Goal: Use online tool/utility: Utilize a website feature to perform a specific function

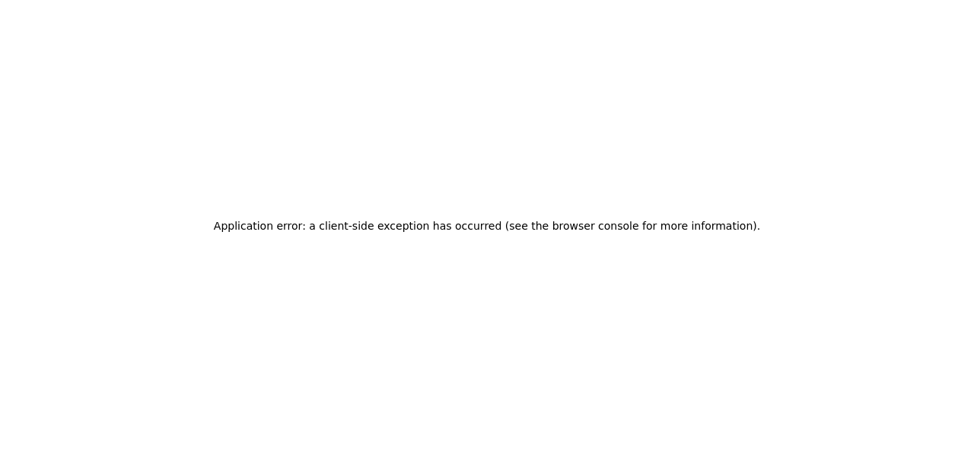
click at [590, 226] on h2 "Application error: a client-side exception has occurred (see the browser consol…" at bounding box center [487, 225] width 546 height 21
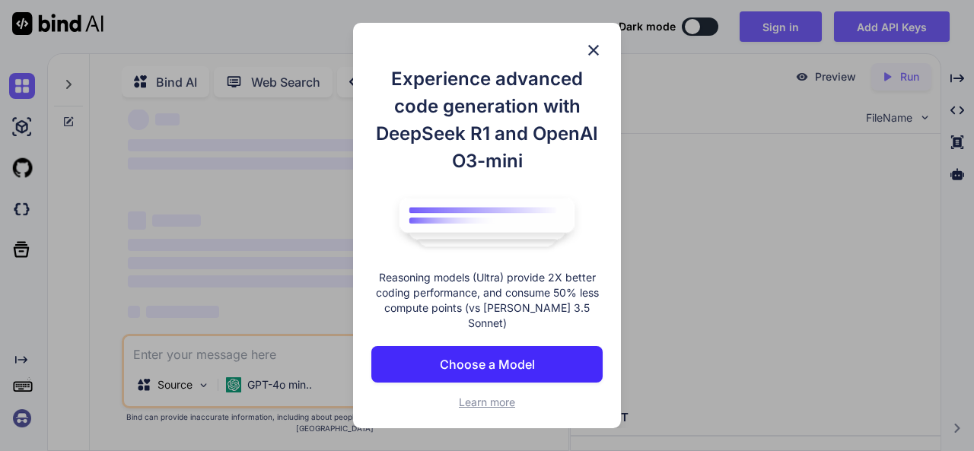
click at [593, 59] on img at bounding box center [593, 50] width 18 height 18
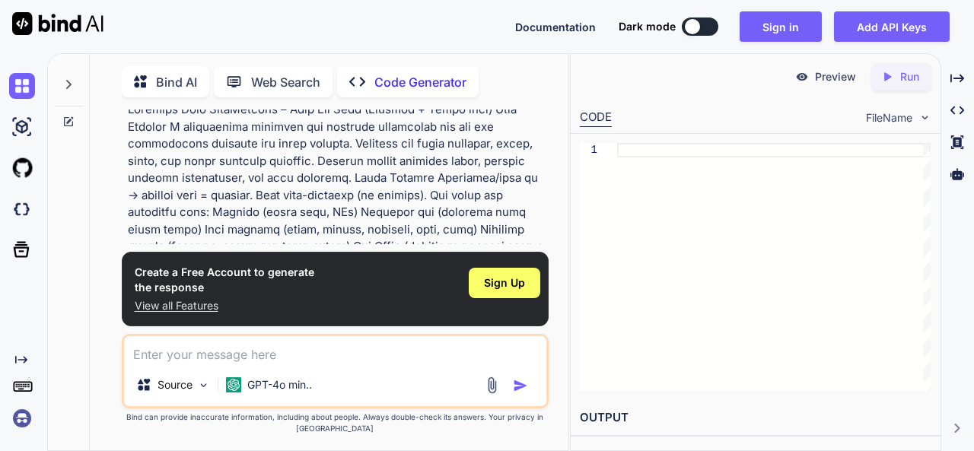
scroll to position [6, 0]
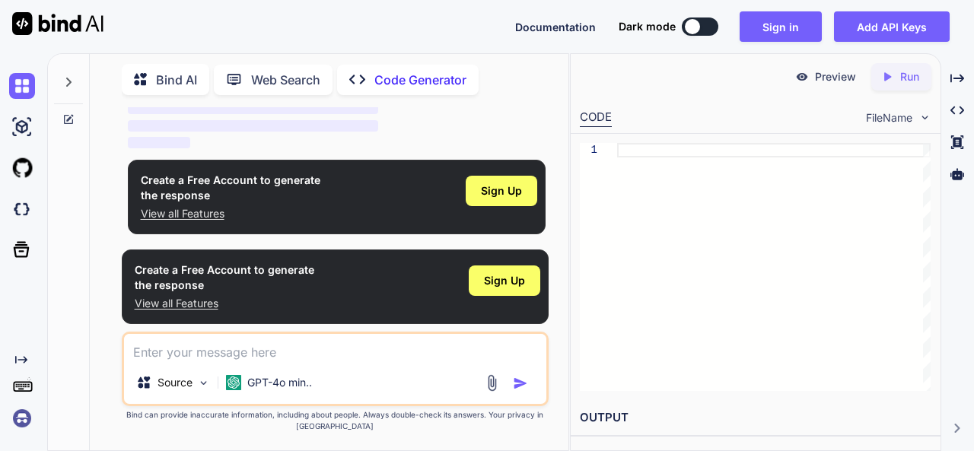
type textarea "x"
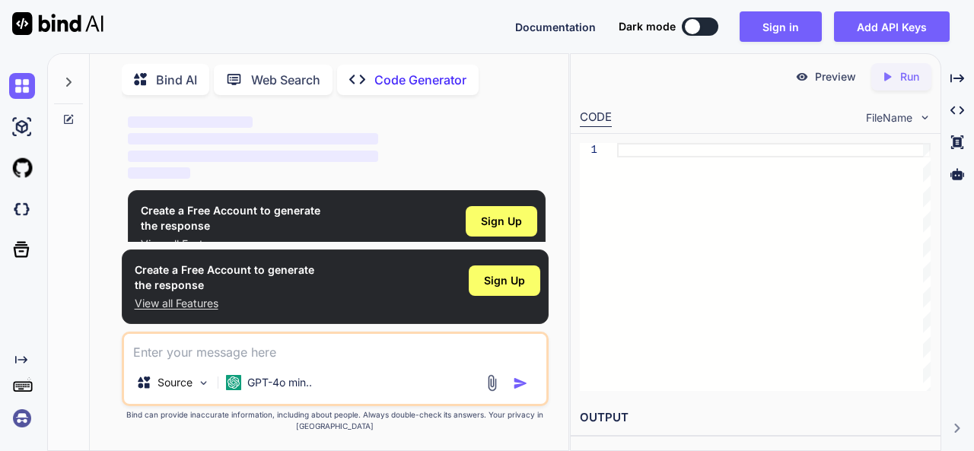
scroll to position [784, 0]
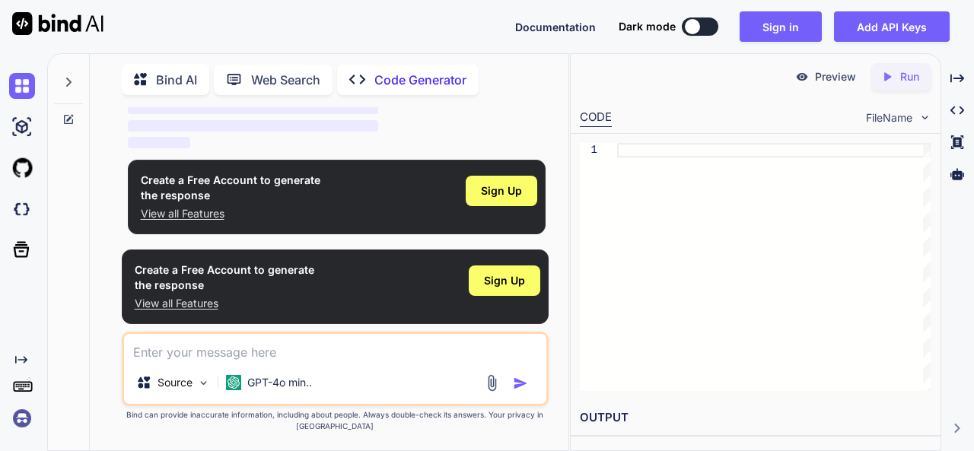
click at [509, 204] on div "Sign Up" at bounding box center [502, 191] width 72 height 30
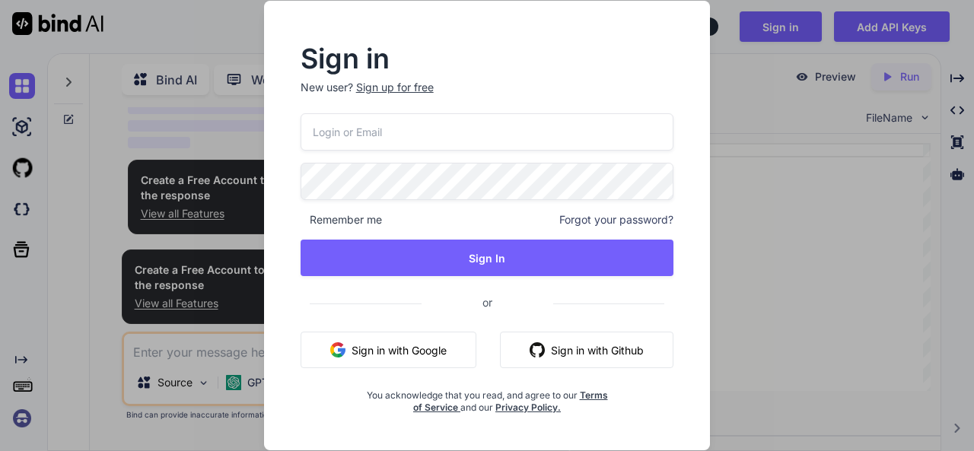
click at [436, 352] on button "Sign in with Google" at bounding box center [388, 350] width 176 height 37
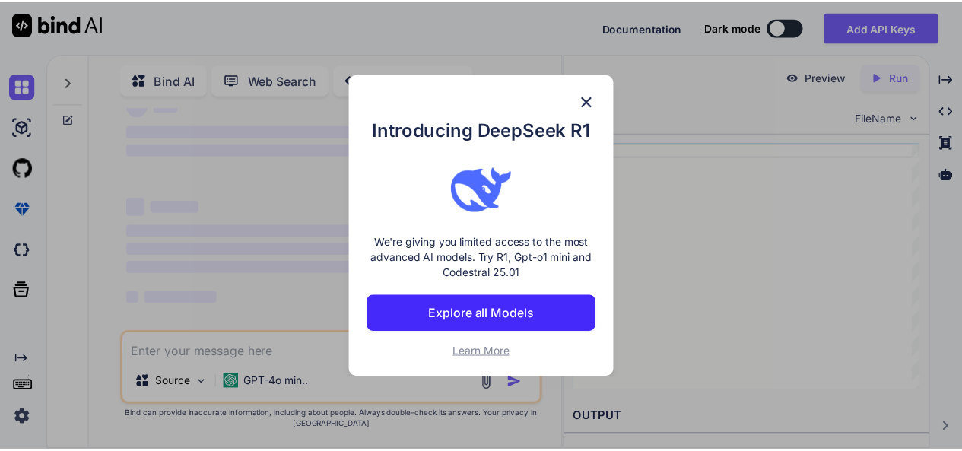
scroll to position [0, 0]
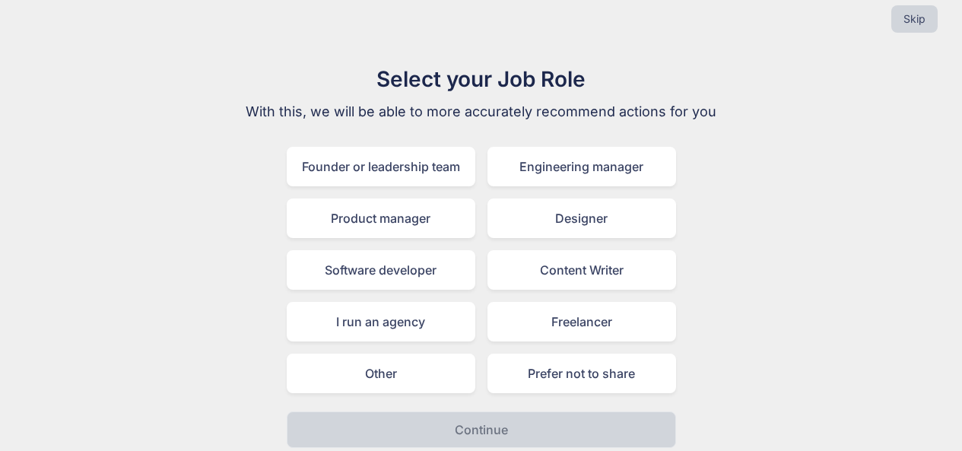
scroll to position [28, 0]
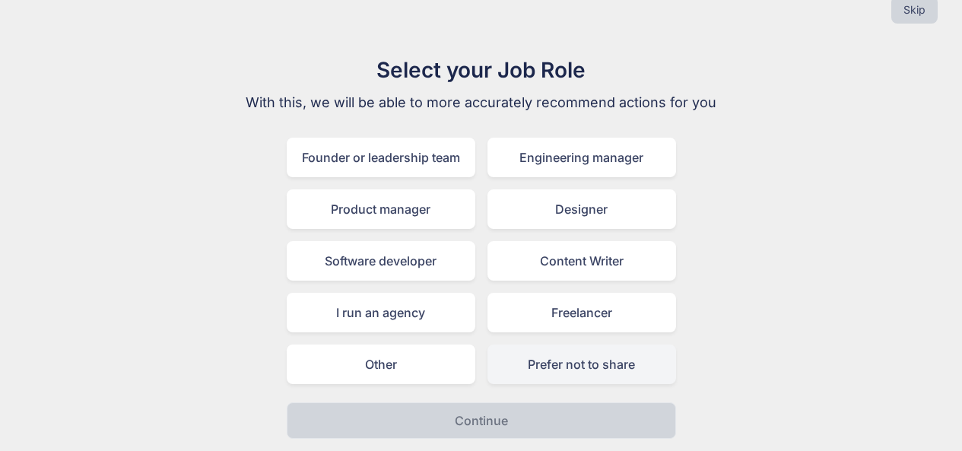
click at [588, 369] on div "Prefer not to share" at bounding box center [582, 365] width 189 height 40
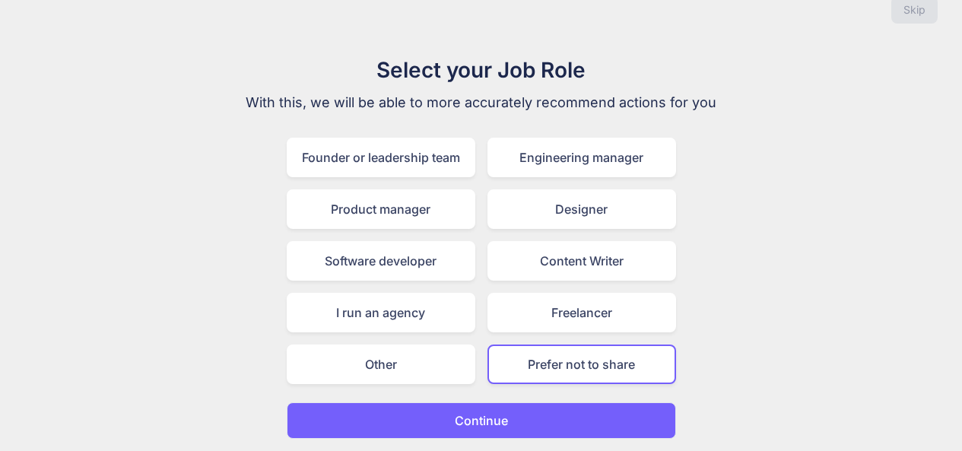
click at [498, 418] on p "Continue" at bounding box center [481, 421] width 53 height 18
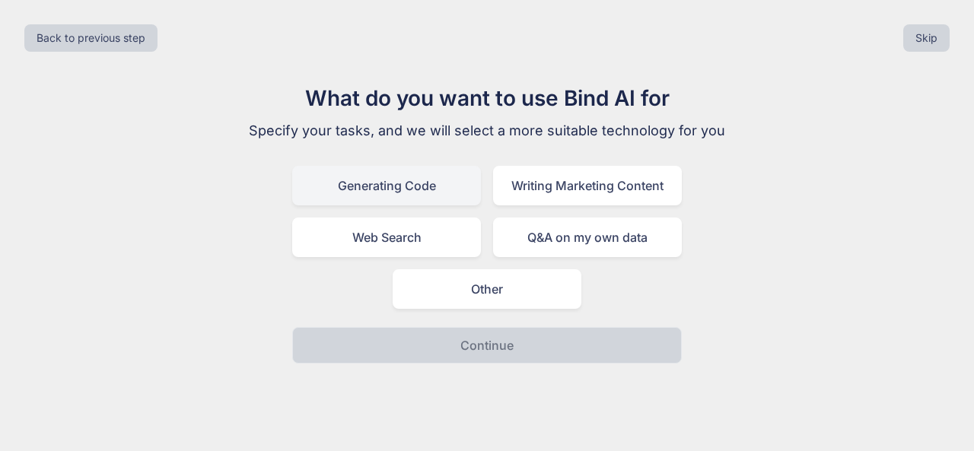
click at [384, 198] on div "Generating Code" at bounding box center [386, 186] width 189 height 40
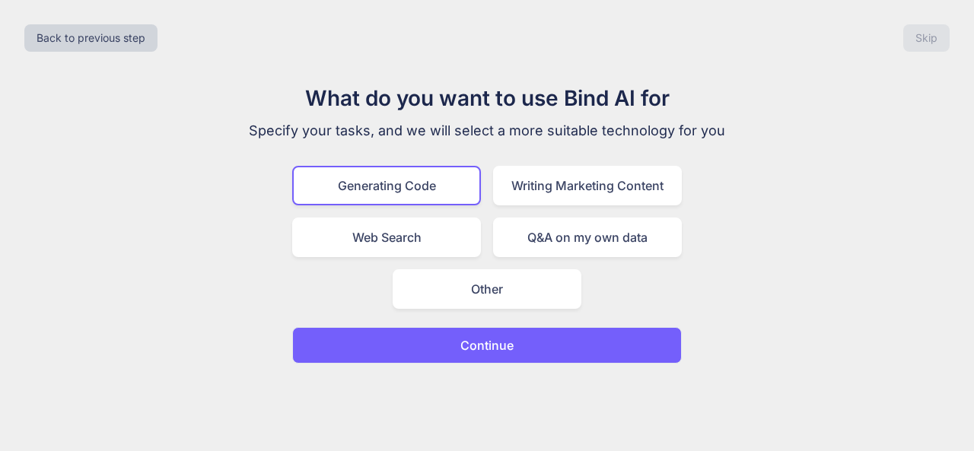
click at [488, 341] on p "Continue" at bounding box center [486, 345] width 53 height 18
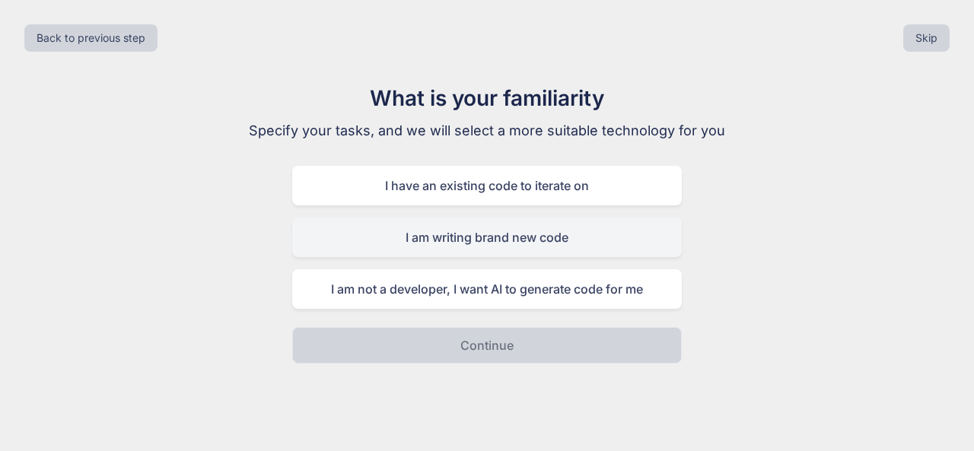
click at [544, 243] on div "I am writing brand new code" at bounding box center [486, 238] width 389 height 40
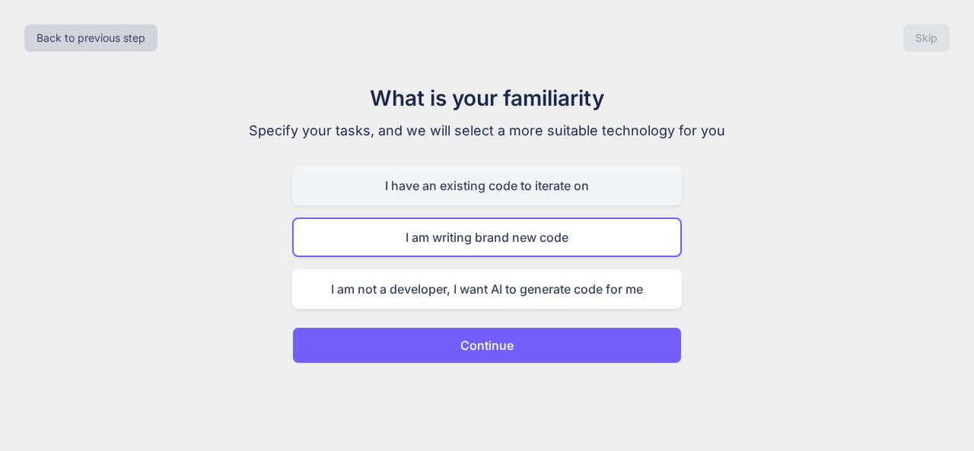
click at [560, 192] on div "I have an existing code to iterate on" at bounding box center [486, 186] width 389 height 40
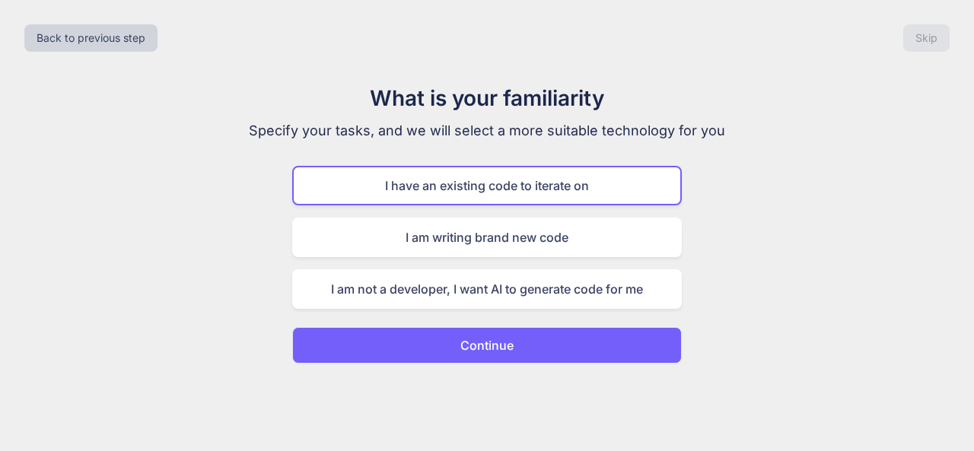
click at [564, 341] on button "Continue" at bounding box center [486, 345] width 389 height 37
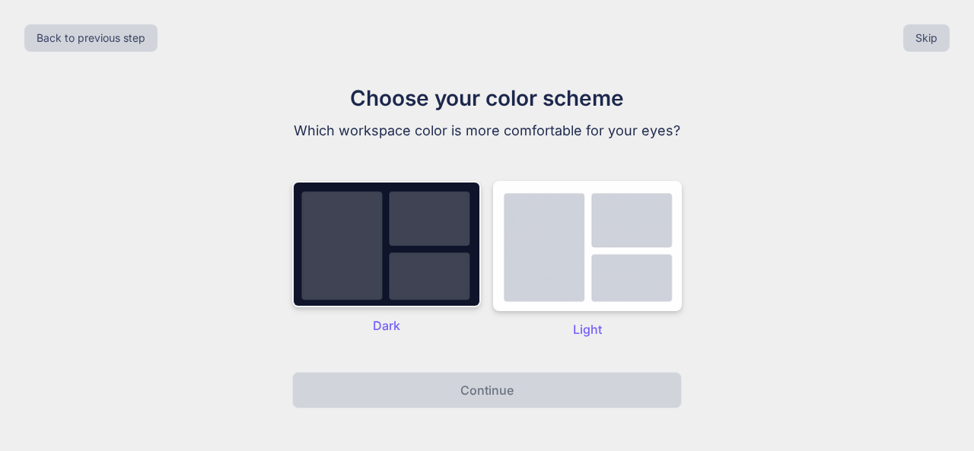
click at [457, 284] on img at bounding box center [386, 244] width 189 height 126
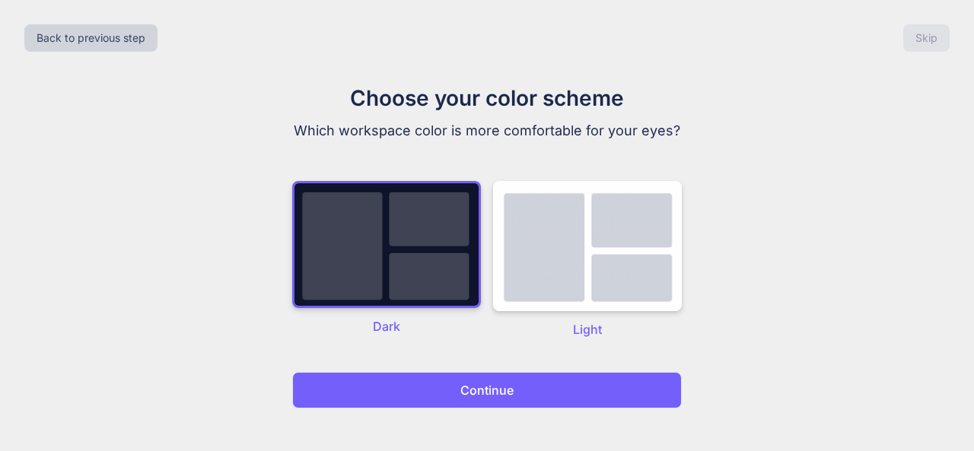
click at [505, 382] on p "Continue" at bounding box center [486, 390] width 53 height 18
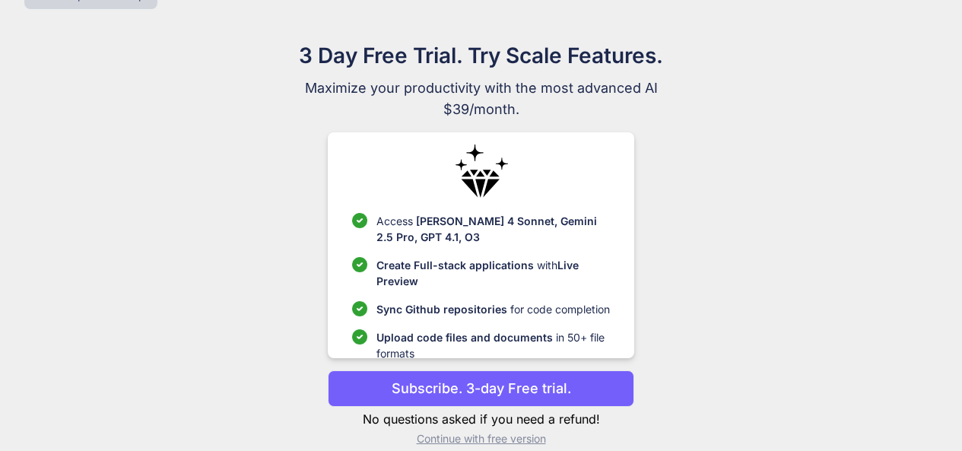
scroll to position [62, 0]
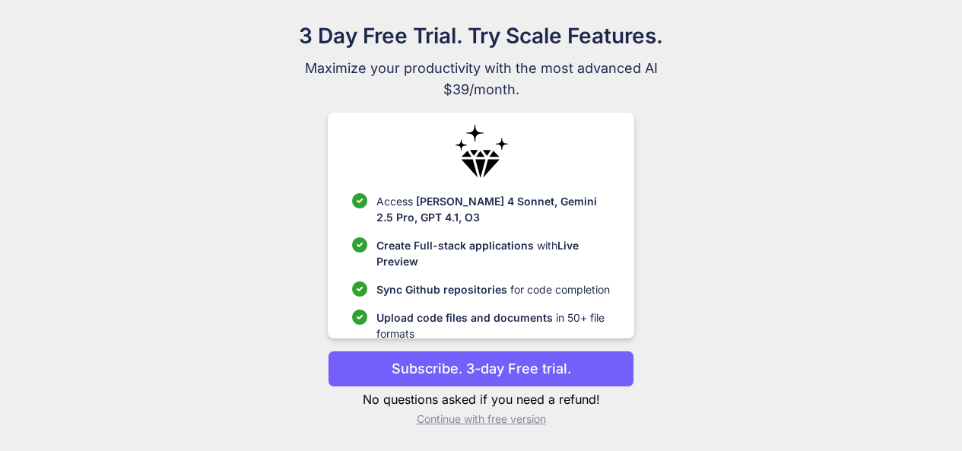
click at [382, 362] on button "Subscribe. 3-day Free trial." at bounding box center [481, 369] width 307 height 37
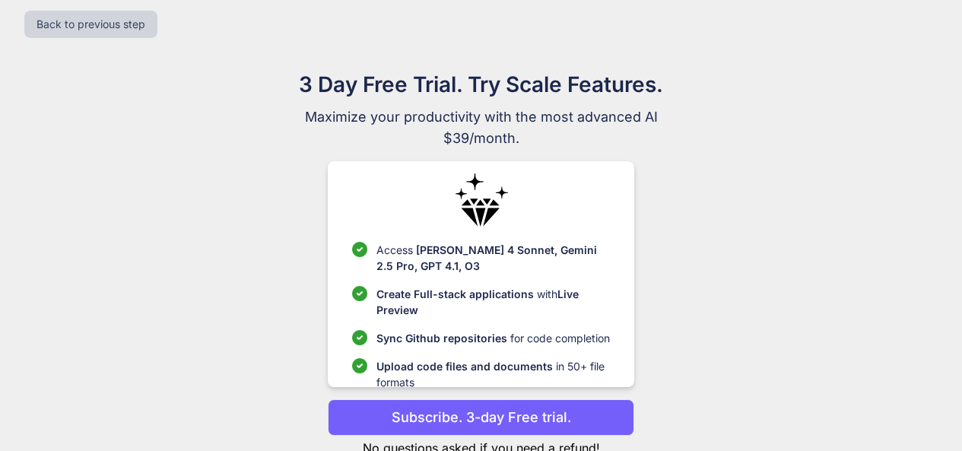
scroll to position [0, 0]
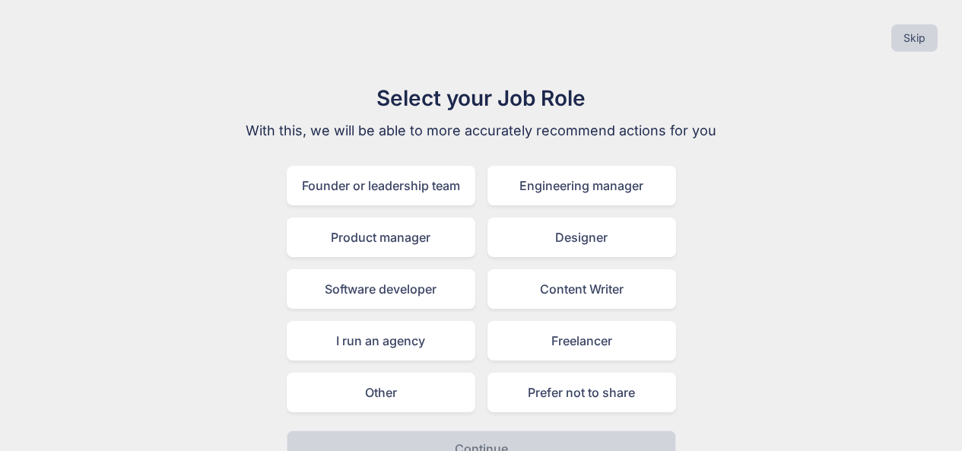
click at [938, 25] on div "Skip" at bounding box center [481, 38] width 938 height 52
click at [926, 43] on button "Skip" at bounding box center [915, 37] width 46 height 27
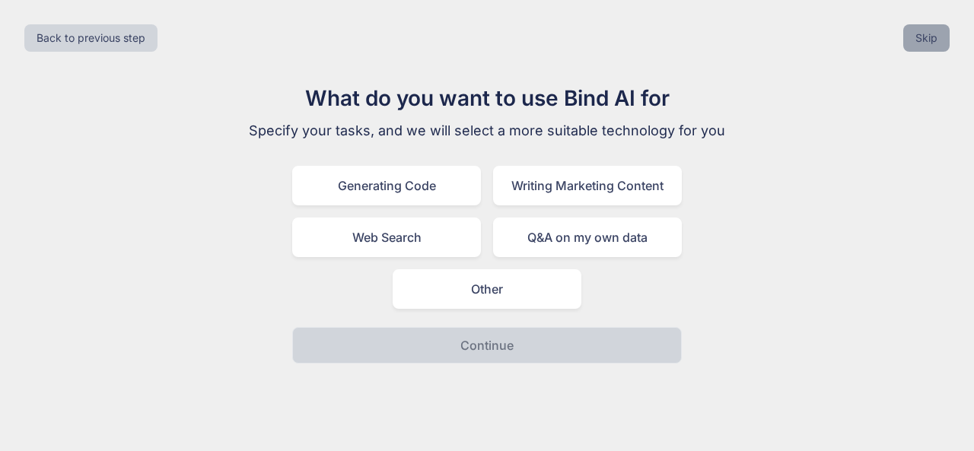
click at [919, 39] on button "Skip" at bounding box center [926, 37] width 46 height 27
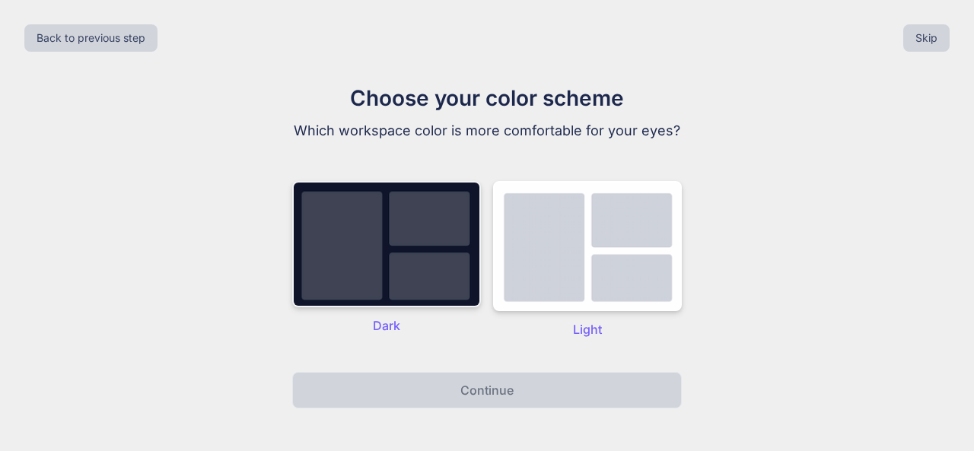
click at [438, 226] on img at bounding box center [386, 244] width 189 height 126
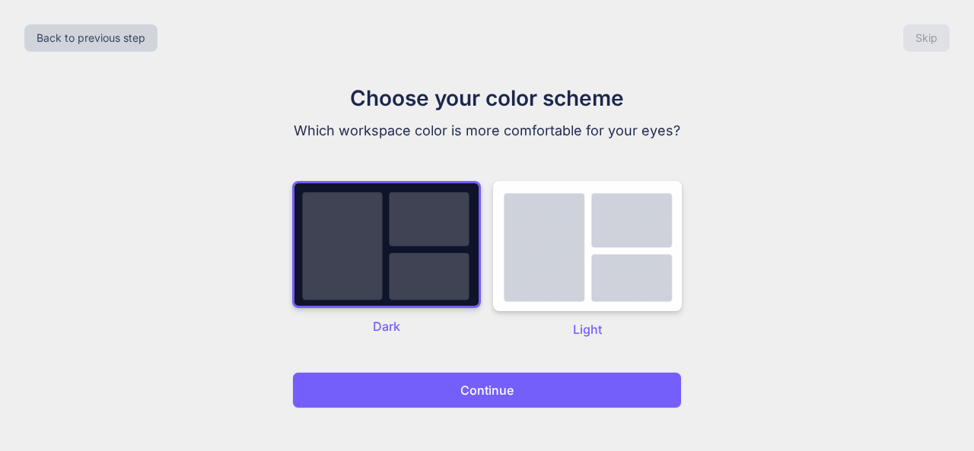
click at [463, 367] on div "Choose your color scheme Which workspace color is more comfortable for your eye…" at bounding box center [486, 245] width 511 height 326
click at [462, 375] on button "Continue" at bounding box center [486, 390] width 389 height 37
click at [451, 407] on button "Continue" at bounding box center [486, 390] width 389 height 37
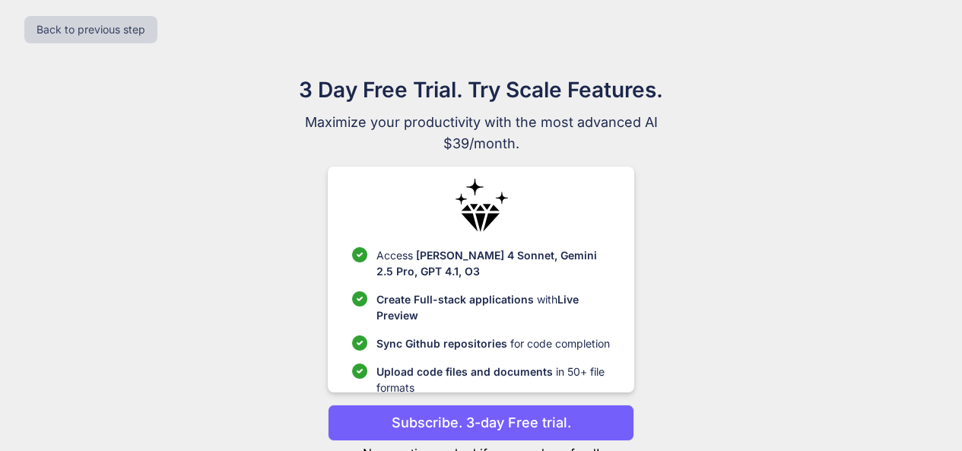
scroll to position [62, 0]
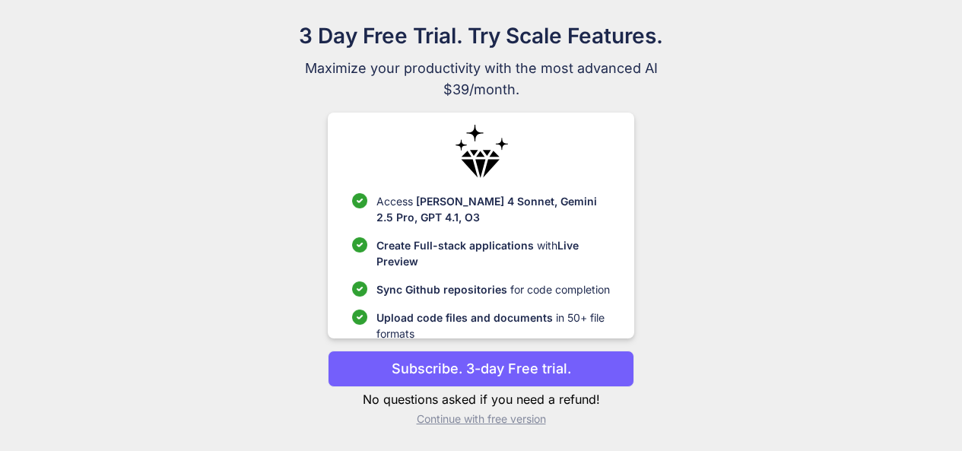
click at [526, 425] on p "Continue with free version" at bounding box center [481, 419] width 307 height 15
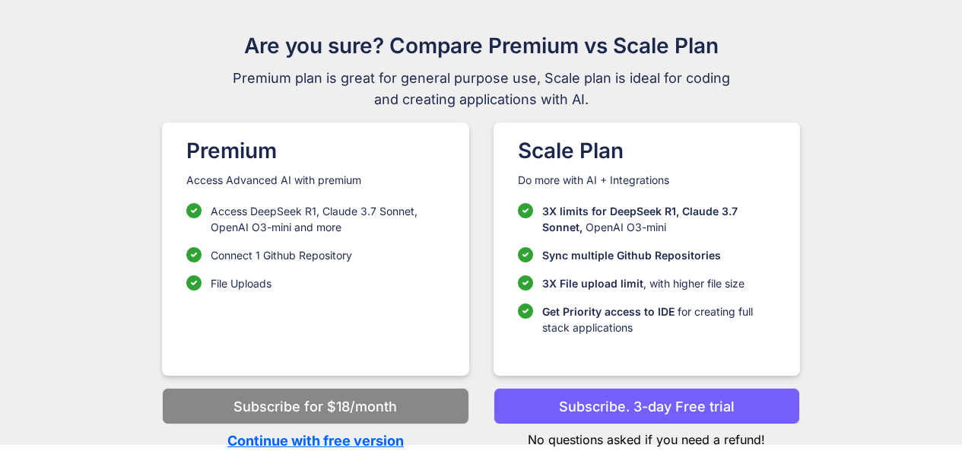
click at [410, 437] on p "Continue with free version" at bounding box center [315, 441] width 307 height 21
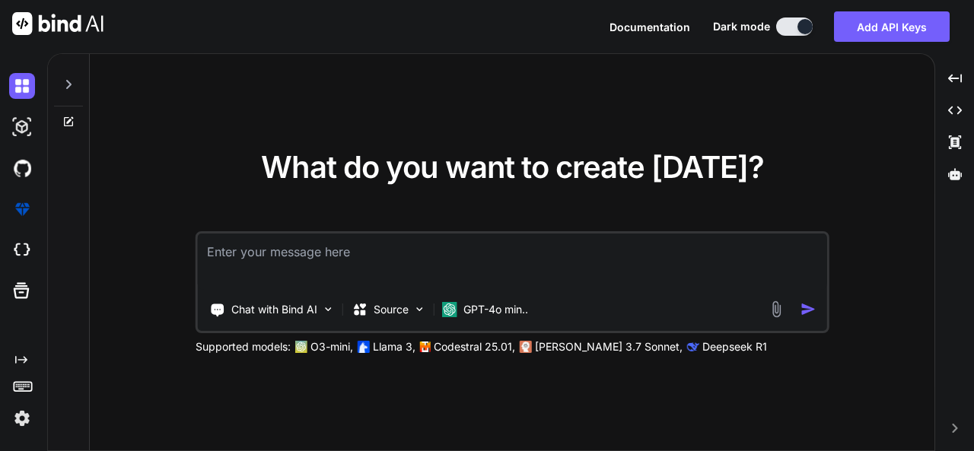
click at [410, 437] on div "What do you want to create today? Chat with Bind AI Source GPT-4o min.. Support…" at bounding box center [512, 253] width 844 height 398
type textarea "x"
click at [420, 261] on textarea at bounding box center [512, 262] width 629 height 56
paste textarea "SwimConnect – Full App Idea (Swimmer + Coach only) Core Concept A performance t…"
type textarea "SwimConnect – Full App Idea (Swimmer + Coach only) Core Concept A performance t…"
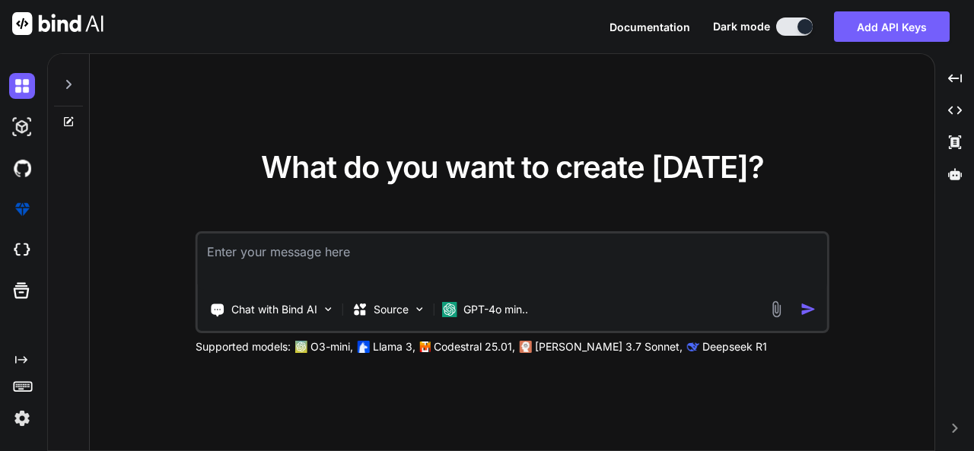
type textarea "x"
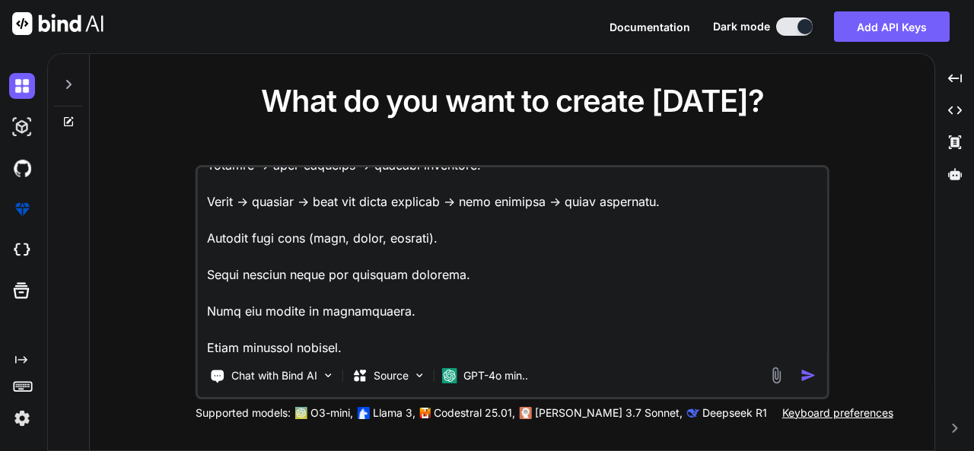
scroll to position [2523, 0]
type textarea "SwimConnect – Full App Idea (Swimmer + Coach only) Core Concept A performance t…"
click at [774, 389] on div "Chat with Bind AI Source GPT-4o min.." at bounding box center [510, 376] width 625 height 30
click at [773, 388] on div "Chat with Bind AI Source GPT-4o min.." at bounding box center [510, 376] width 625 height 30
click at [776, 378] on img at bounding box center [775, 375] width 17 height 17
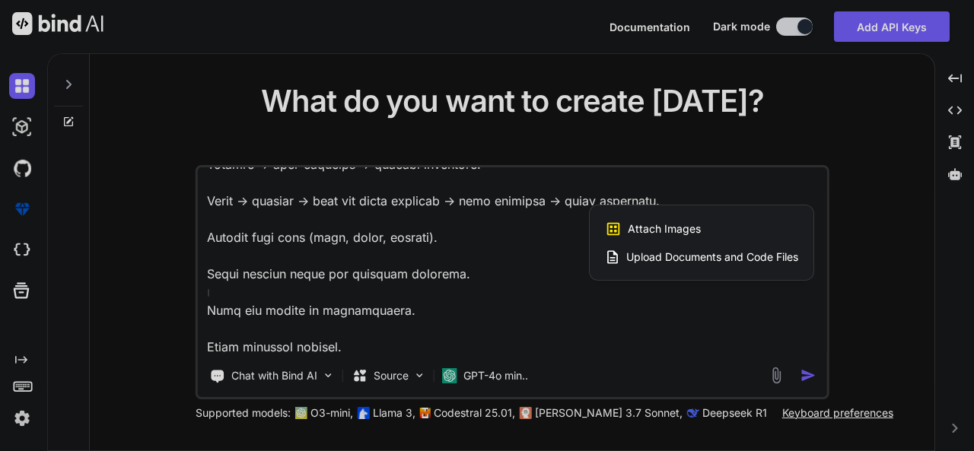
click at [698, 374] on div at bounding box center [487, 225] width 974 height 451
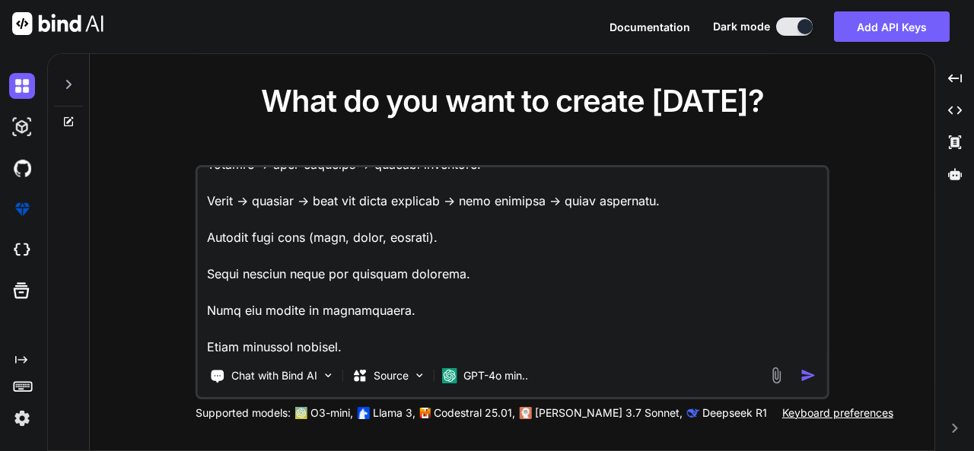
click at [773, 381] on img at bounding box center [775, 375] width 17 height 17
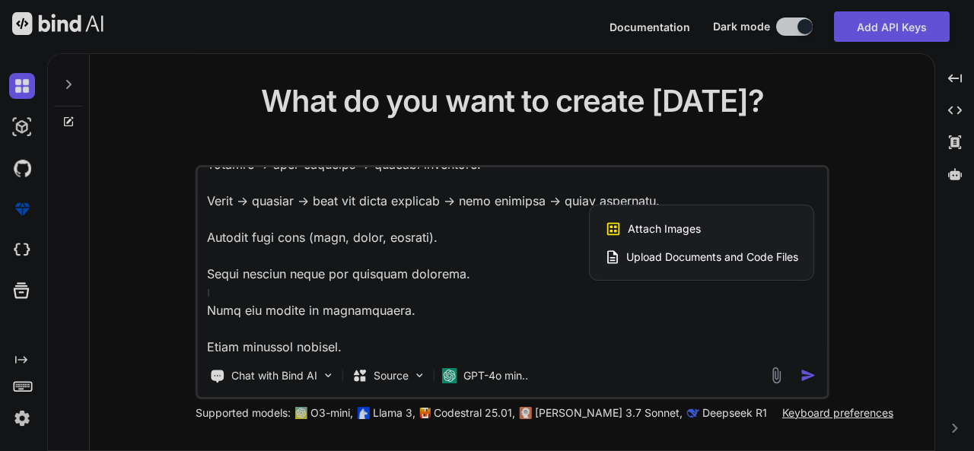
click at [741, 260] on span "Upload Documents and Code Files" at bounding box center [712, 257] width 172 height 15
type textarea "x"
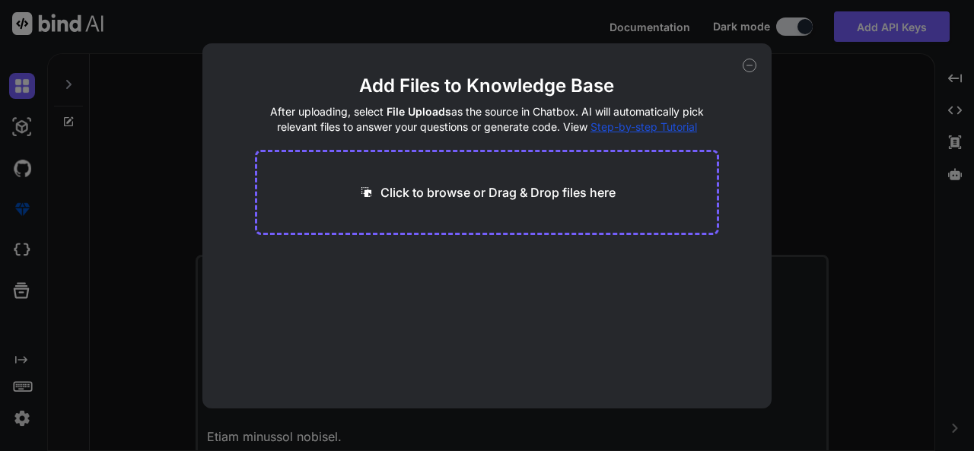
click at [506, 206] on div "Click to browse or Drag & Drop files here" at bounding box center [487, 192] width 465 height 85
click at [523, 180] on div "Click to browse or Drag & Drop files here" at bounding box center [487, 192] width 465 height 85
click at [488, 219] on div "Click to browse or Drag & Drop files here" at bounding box center [487, 192] width 465 height 85
click at [404, 204] on div "Click to browse or Drag & Drop files here" at bounding box center [487, 192] width 465 height 85
click at [370, 201] on div "Click to browse or Drag & Drop files here" at bounding box center [486, 192] width 257 height 18
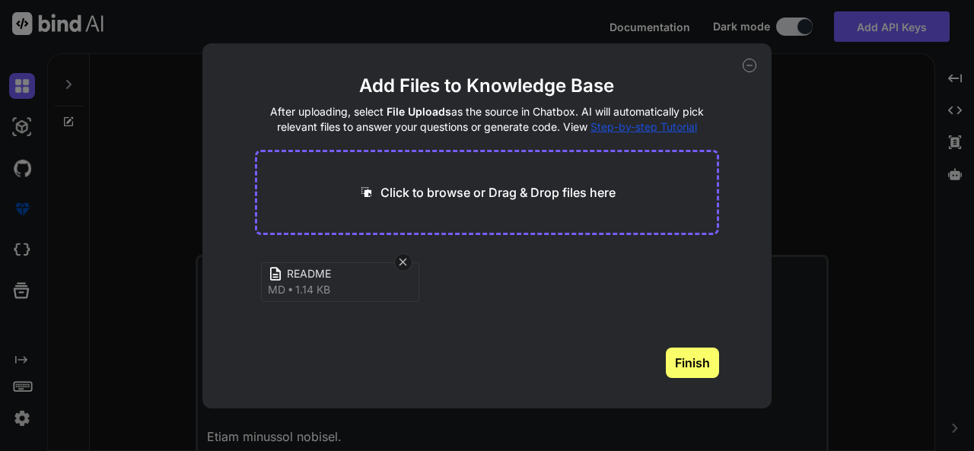
drag, startPoint x: 340, startPoint y: 179, endPoint x: 375, endPoint y: 194, distance: 38.2
click at [341, 179] on div "Click to browse or Drag & Drop files here" at bounding box center [487, 192] width 465 height 85
click at [364, 188] on icon at bounding box center [366, 192] width 16 height 16
type input "C:\fakepath\admin-dashboard.html"
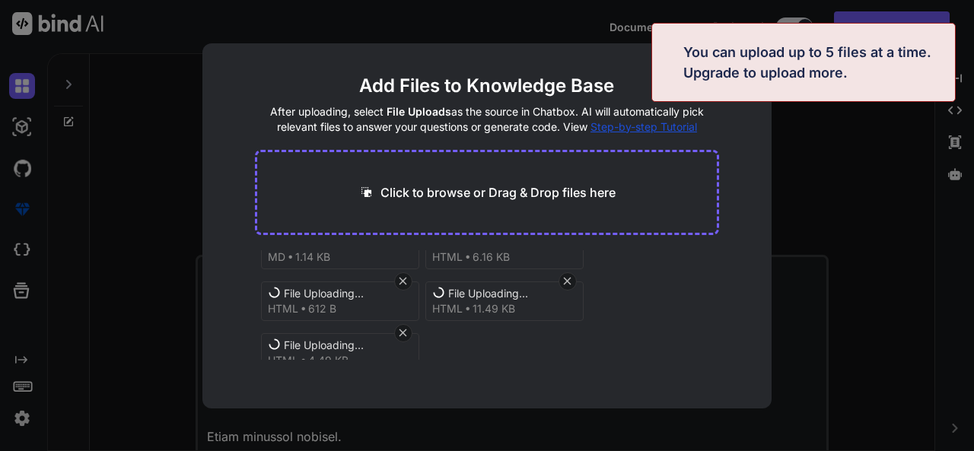
scroll to position [58, 0]
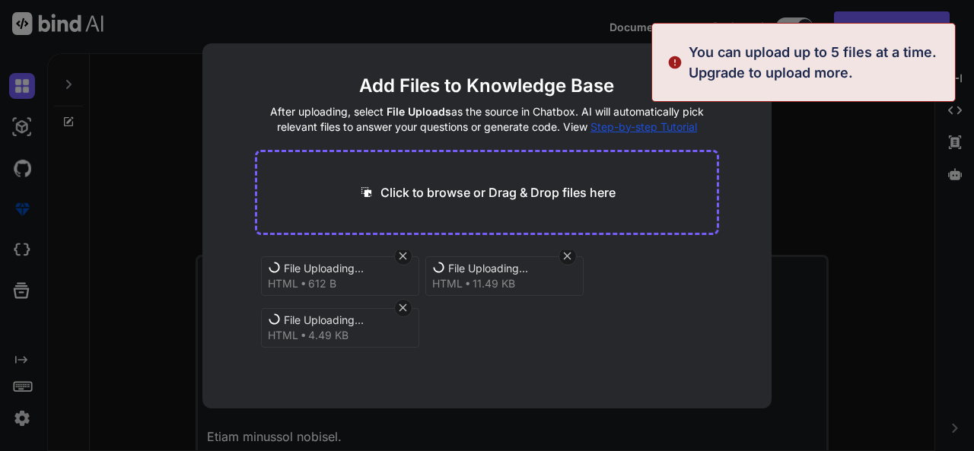
click at [479, 194] on p "Click to browse or Drag & Drop files here" at bounding box center [497, 192] width 235 height 18
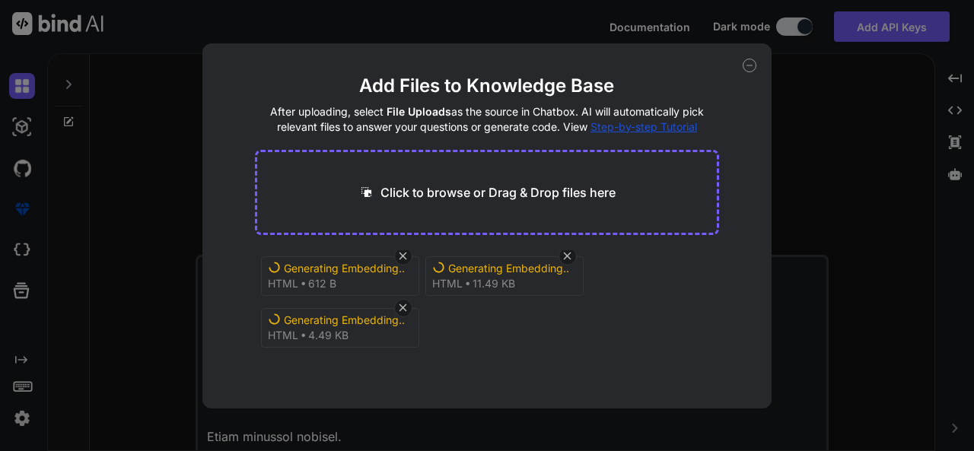
click at [742, 68] on div "Add Files to Knowledge Base After uploading, select File Uploads as the source …" at bounding box center [487, 225] width 570 height 365
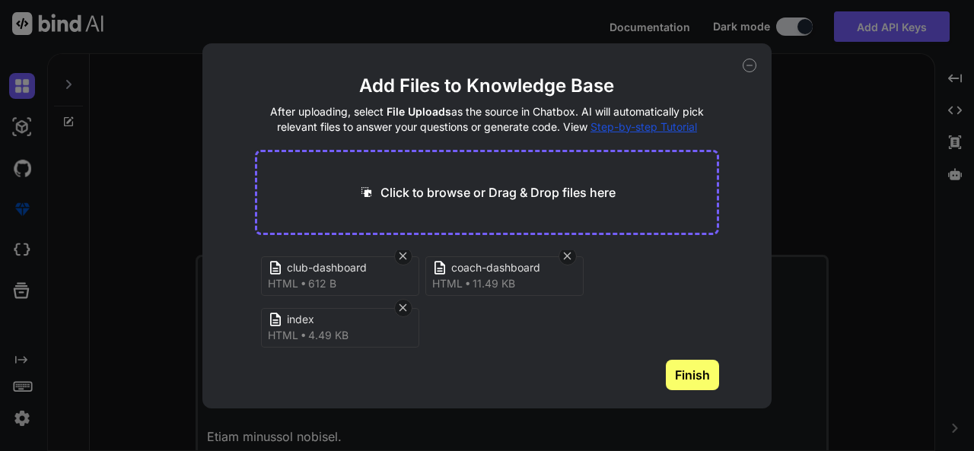
click at [744, 66] on icon at bounding box center [749, 66] width 14 height 14
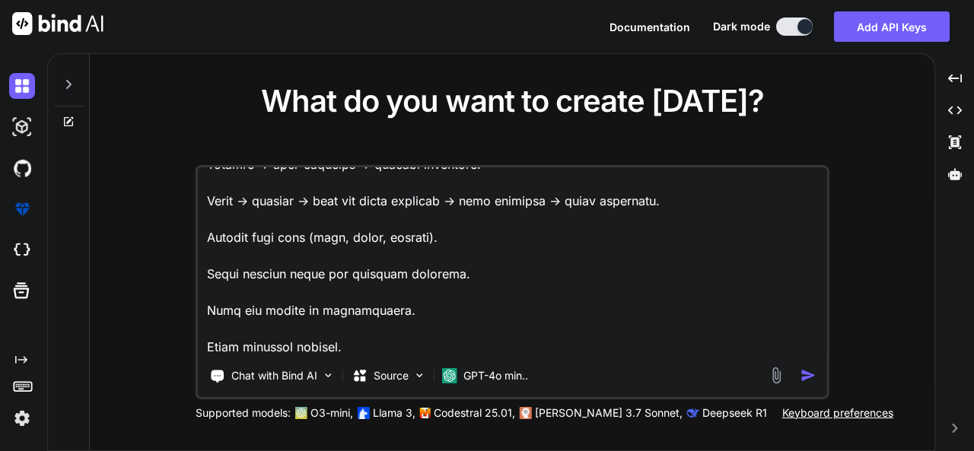
click at [804, 380] on img "button" at bounding box center [808, 375] width 16 height 16
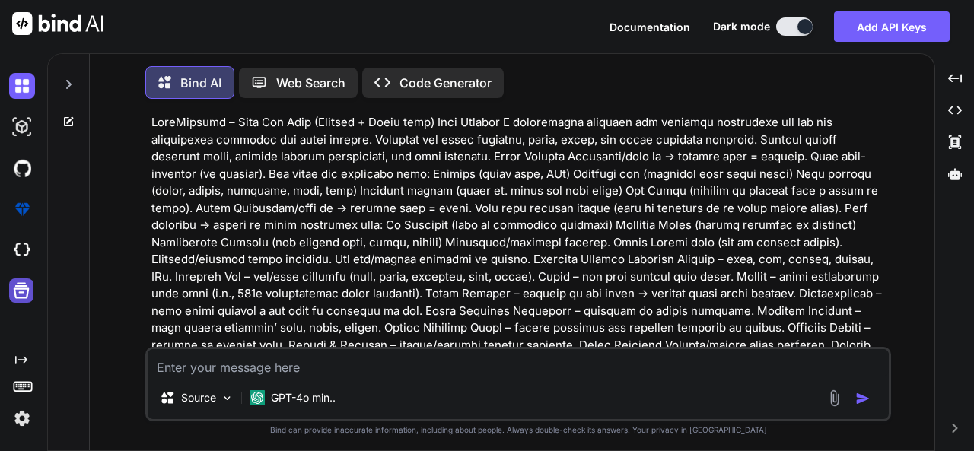
scroll to position [8, 0]
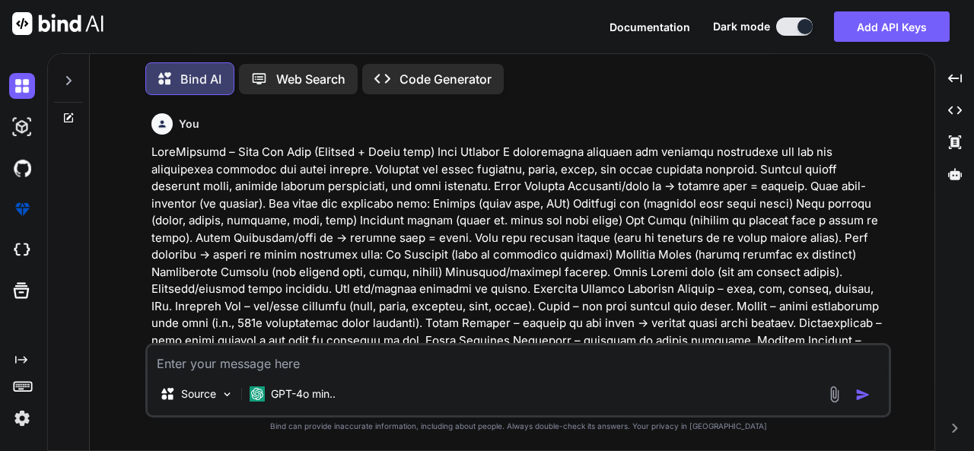
click at [75, 85] on div at bounding box center [68, 76] width 29 height 52
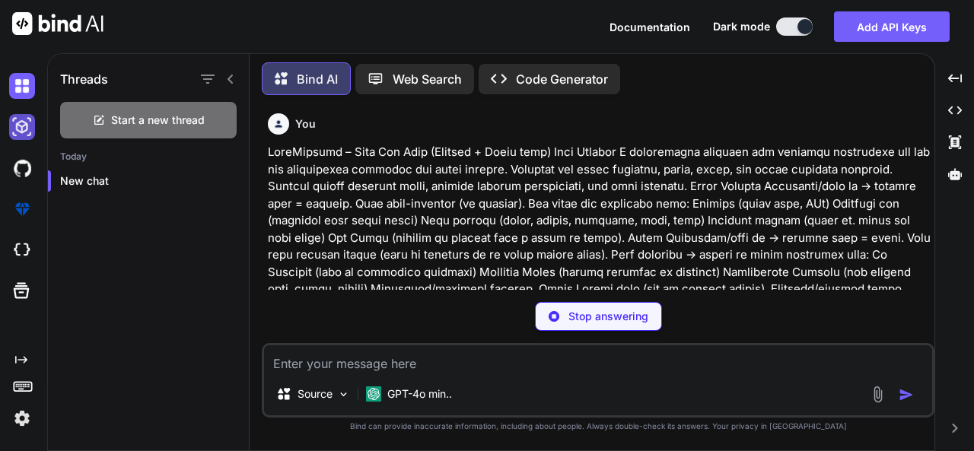
click at [11, 120] on img at bounding box center [22, 127] width 26 height 26
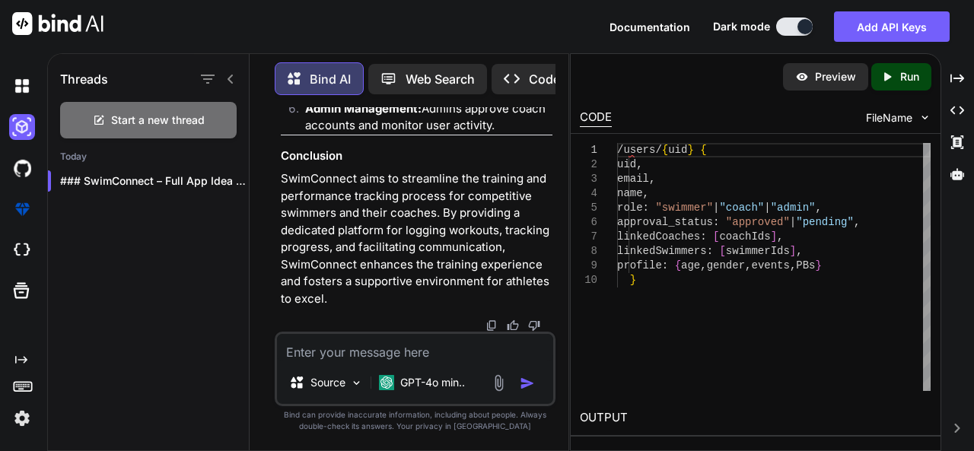
scroll to position [3562, 0]
click at [438, 362] on div "Source GPT-4o min.." at bounding box center [415, 369] width 281 height 75
click at [424, 354] on textarea at bounding box center [415, 347] width 276 height 27
type textarea "yes build this"
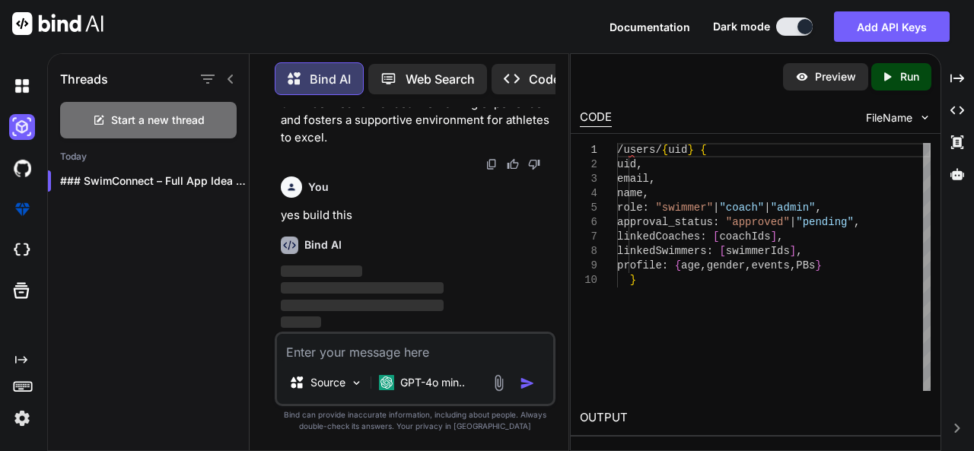
scroll to position [3723, 0]
click at [24, 132] on img at bounding box center [22, 127] width 26 height 26
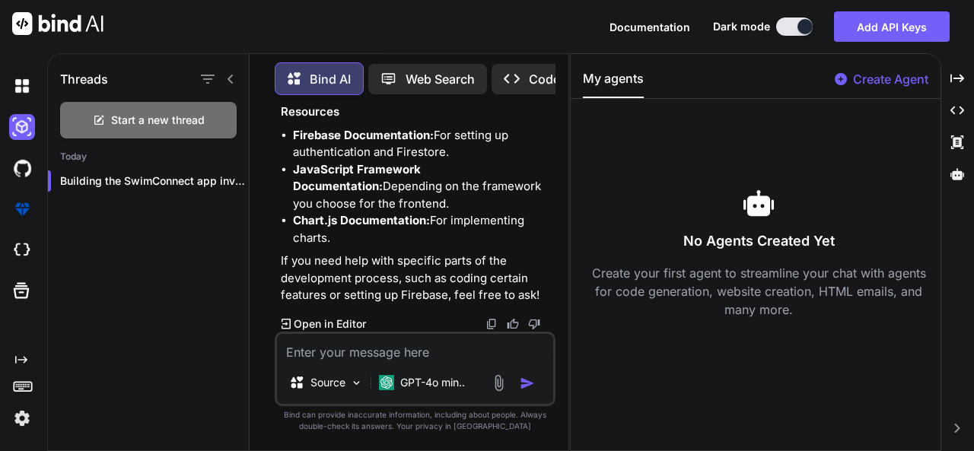
scroll to position [5272, 0]
click at [446, 357] on textarea at bounding box center [415, 347] width 276 height 27
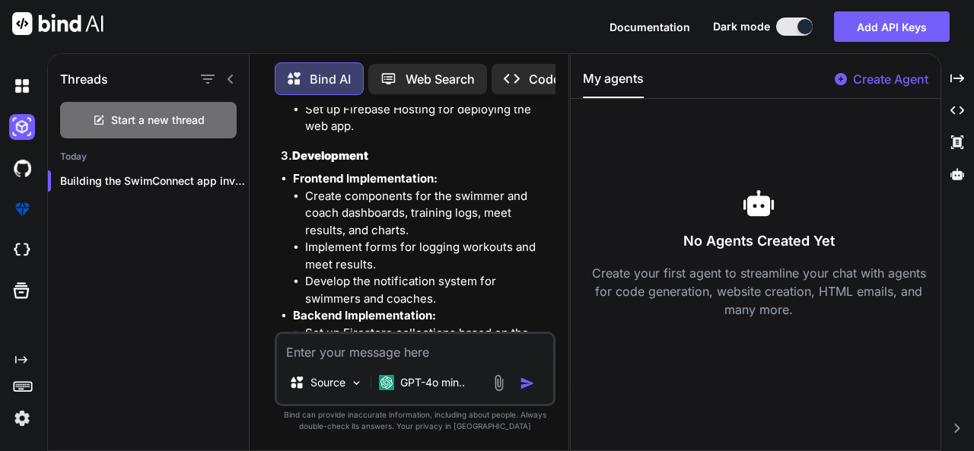
scroll to position [3902, 0]
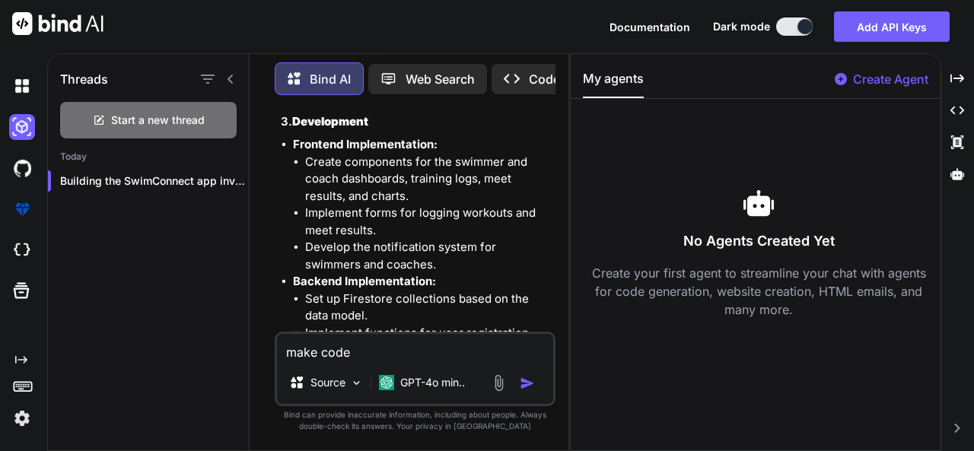
type textarea "make codes"
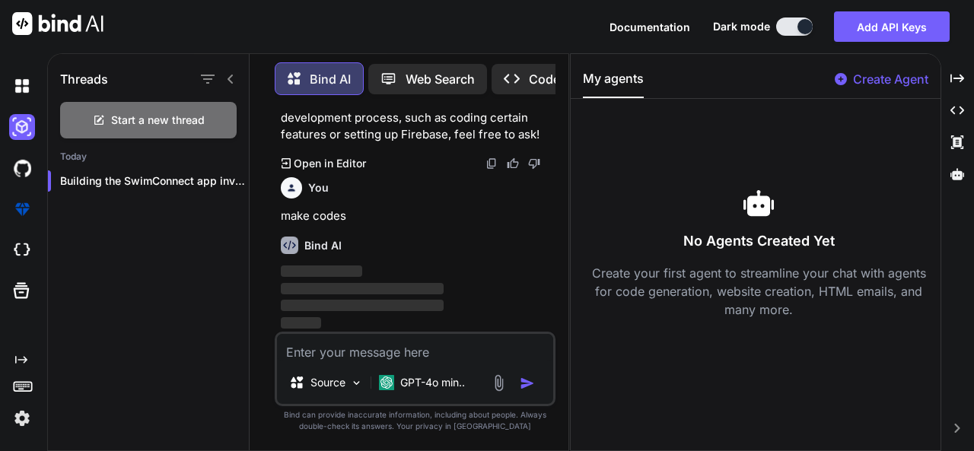
scroll to position [5433, 0]
click at [20, 94] on img at bounding box center [22, 86] width 26 height 26
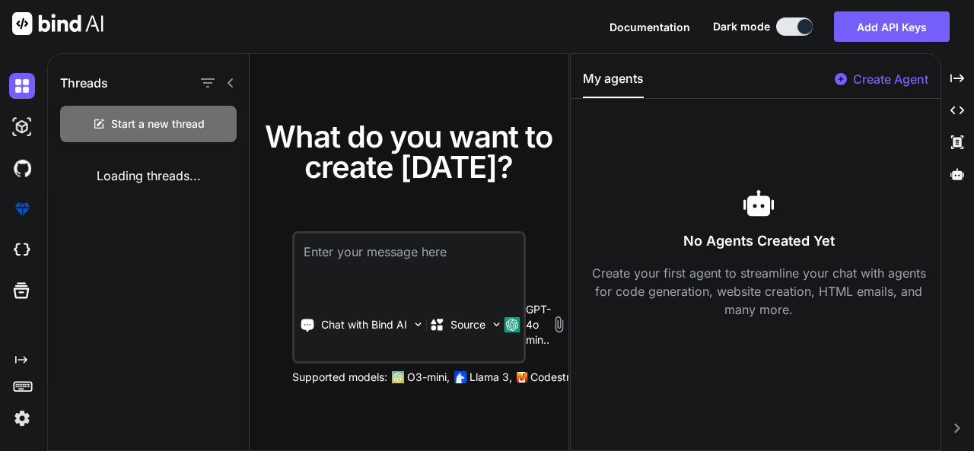
click at [230, 80] on icon at bounding box center [230, 83] width 12 height 12
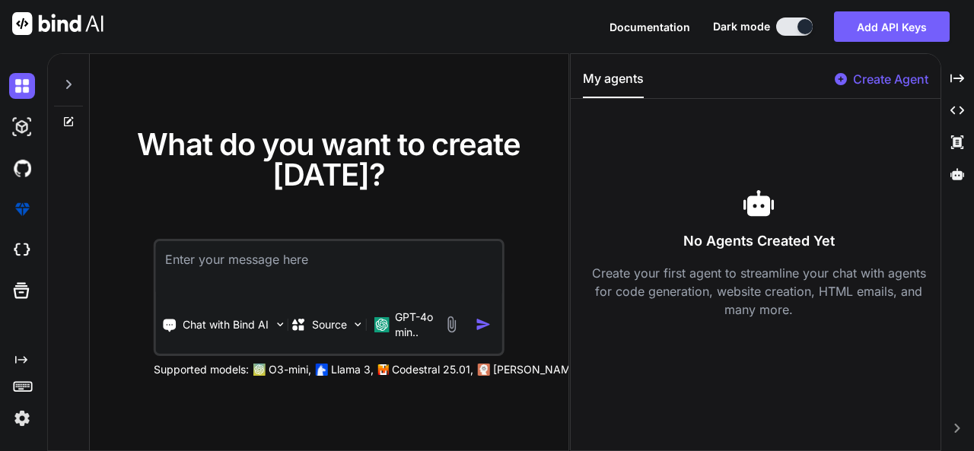
click at [71, 80] on icon at bounding box center [68, 84] width 12 height 12
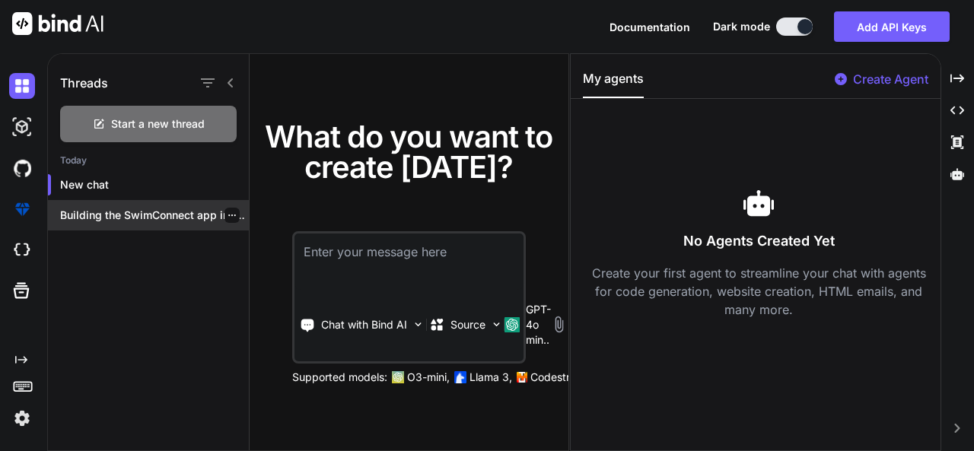
click at [97, 211] on p "Building the SwimConnect app involves several steps,..." at bounding box center [154, 215] width 189 height 15
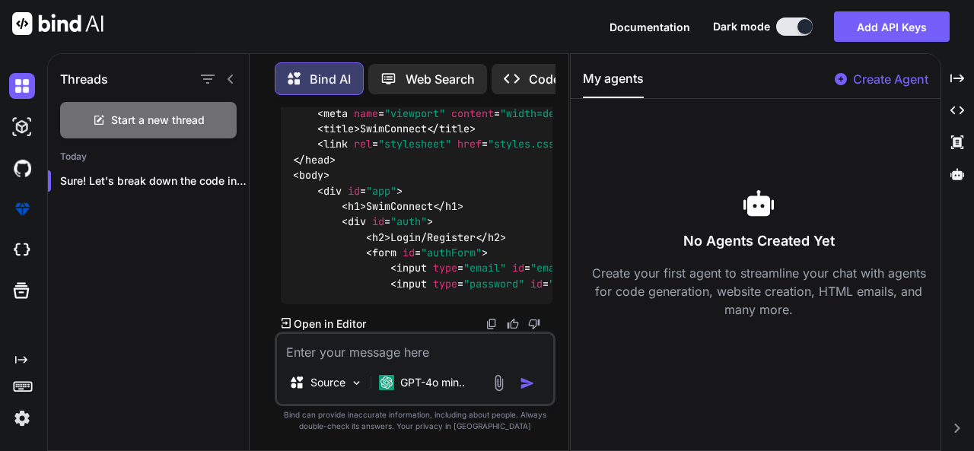
click at [412, 262] on span "input" at bounding box center [411, 269] width 30 height 14
click at [335, 328] on p "Open in Editor" at bounding box center [330, 323] width 72 height 15
click at [351, 320] on p "Open in Editor" at bounding box center [330, 323] width 72 height 15
click at [113, 269] on div "Threads Start a new thread Today Sure! Let's break down the code into..." at bounding box center [149, 250] width 202 height 400
click at [16, 250] on img at bounding box center [22, 250] width 26 height 26
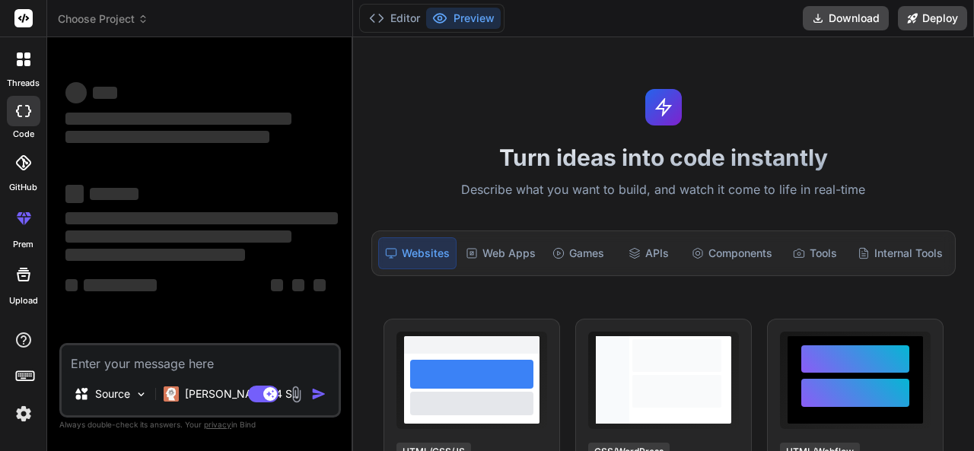
click at [215, 358] on textarea at bounding box center [200, 358] width 277 height 27
type textarea "x"
